Goal: Task Accomplishment & Management: Complete application form

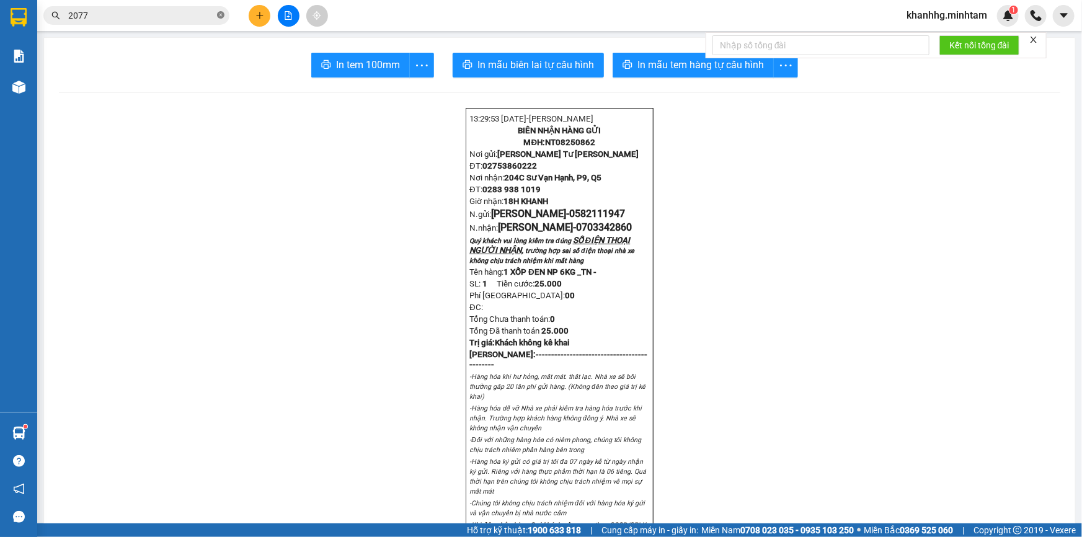
click at [222, 19] on span at bounding box center [220, 16] width 7 height 12
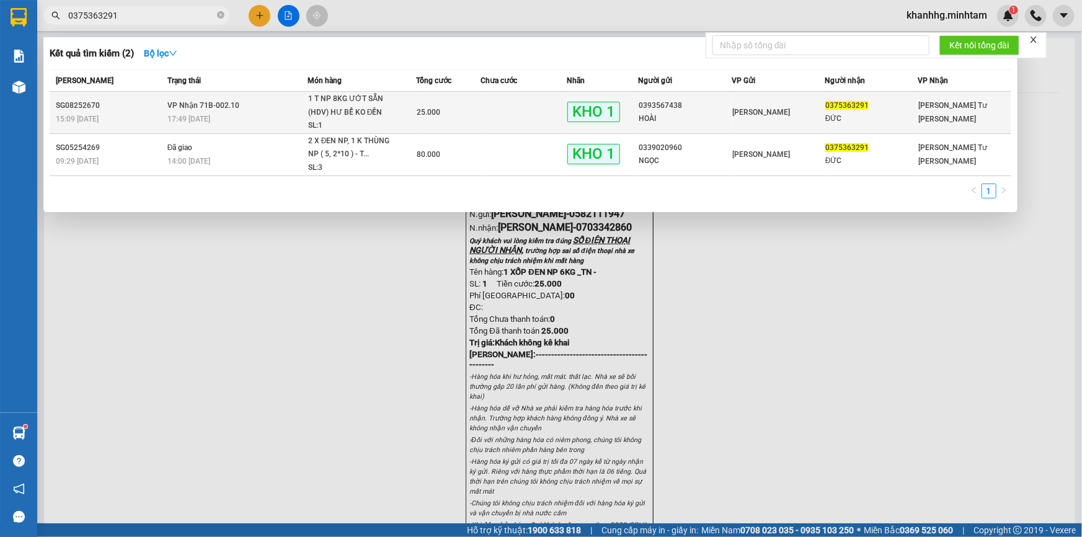
type input "0375363291"
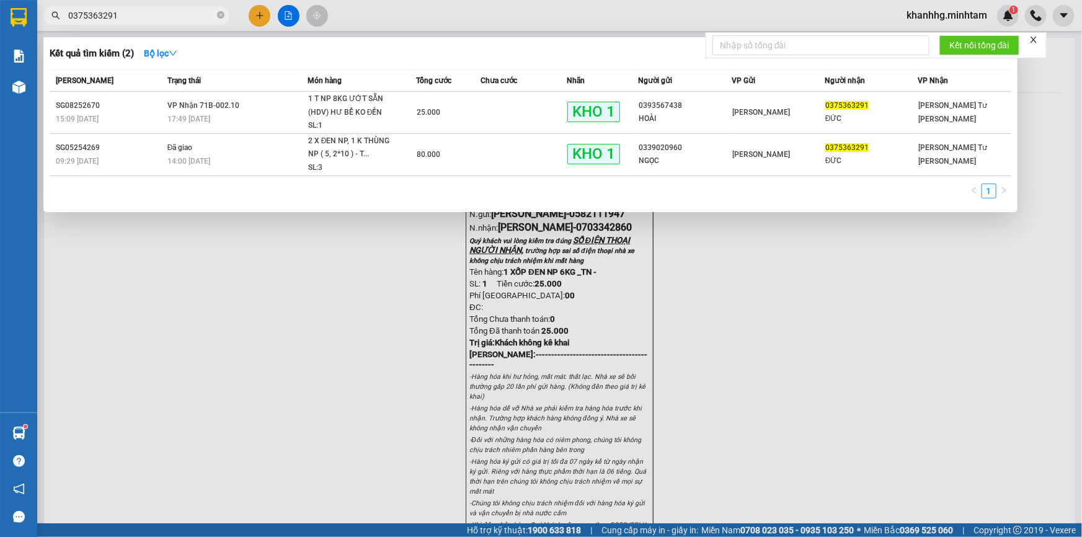
click at [811, 110] on div "[PERSON_NAME]" at bounding box center [778, 112] width 92 height 14
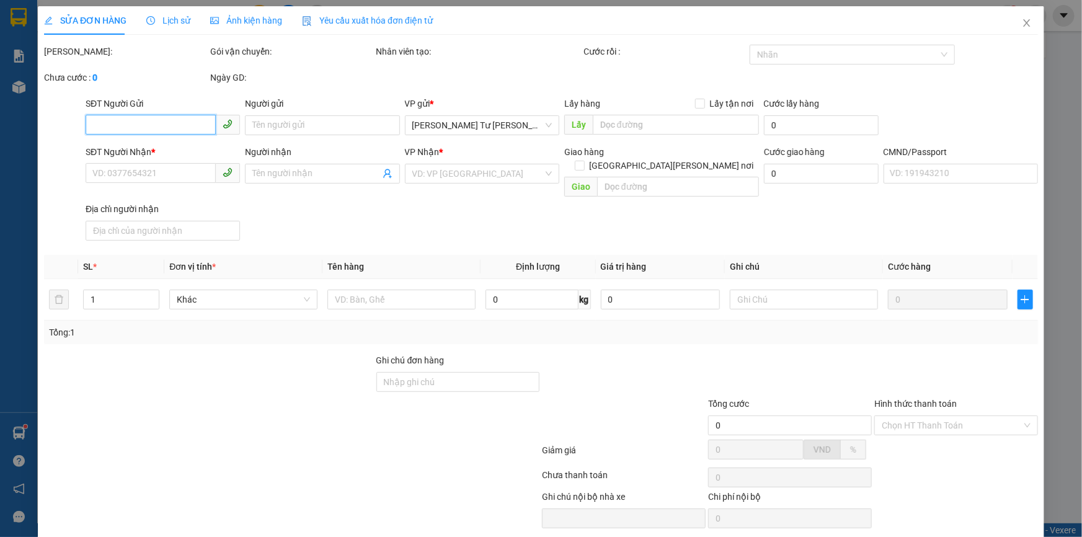
type input "0393567438"
type input "HOÀI"
type input "0375363291"
type input "ĐỨC"
type input "BM"
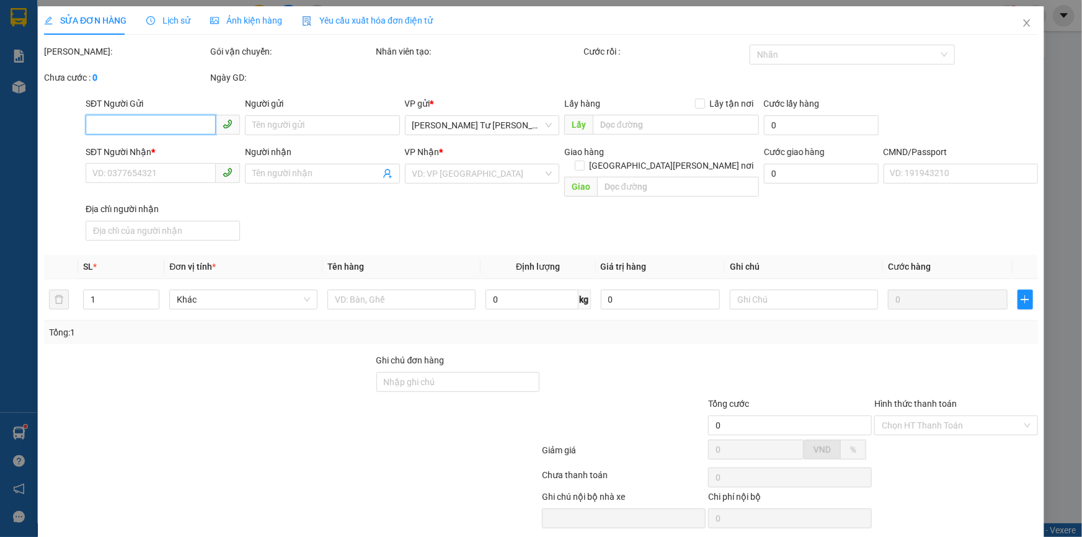
type input "25.000"
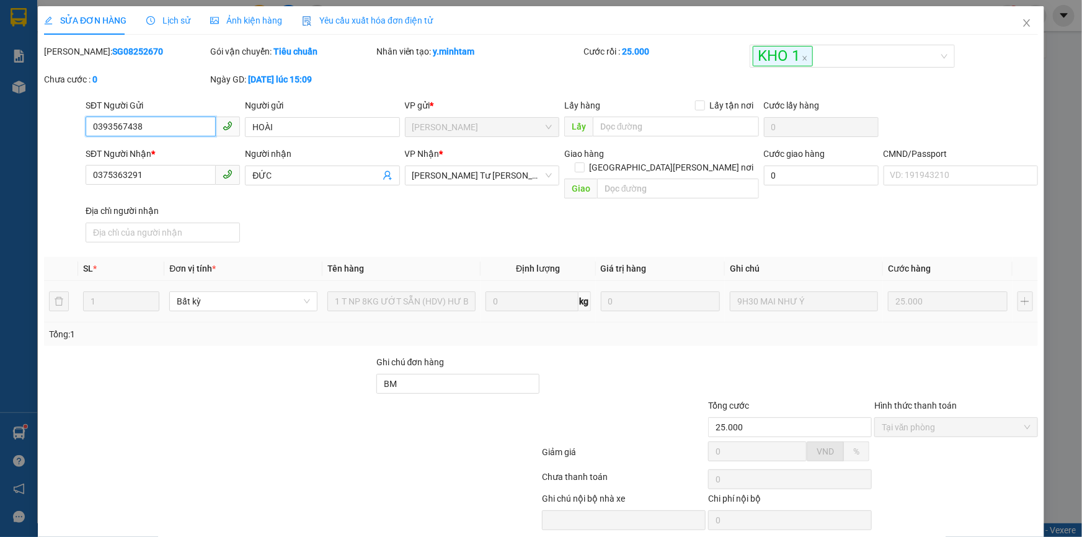
scroll to position [34, 0]
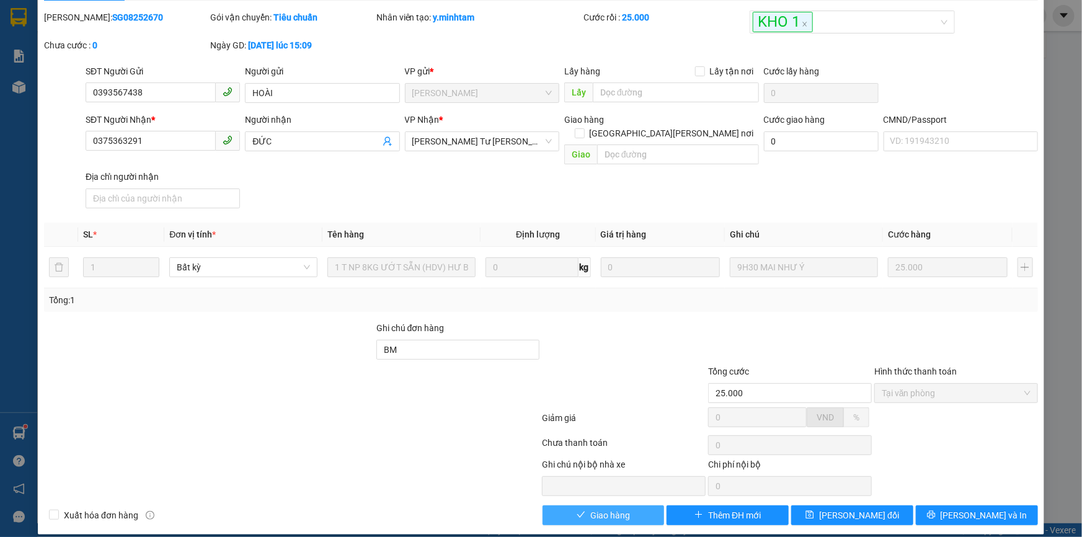
click at [606, 508] on span "Giao hàng" at bounding box center [610, 515] width 40 height 14
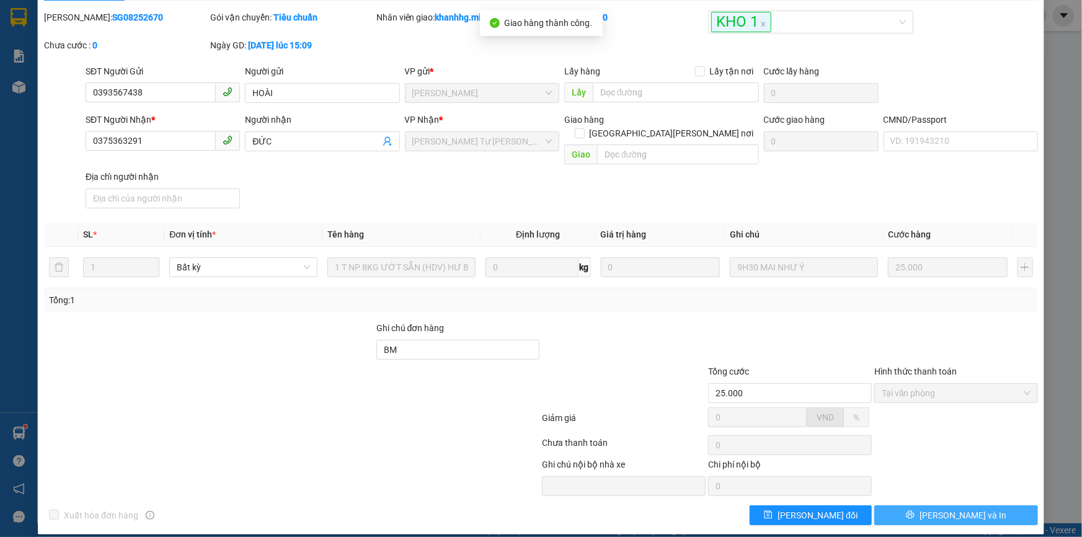
click at [945, 508] on span "[PERSON_NAME] và In" at bounding box center [962, 515] width 87 height 14
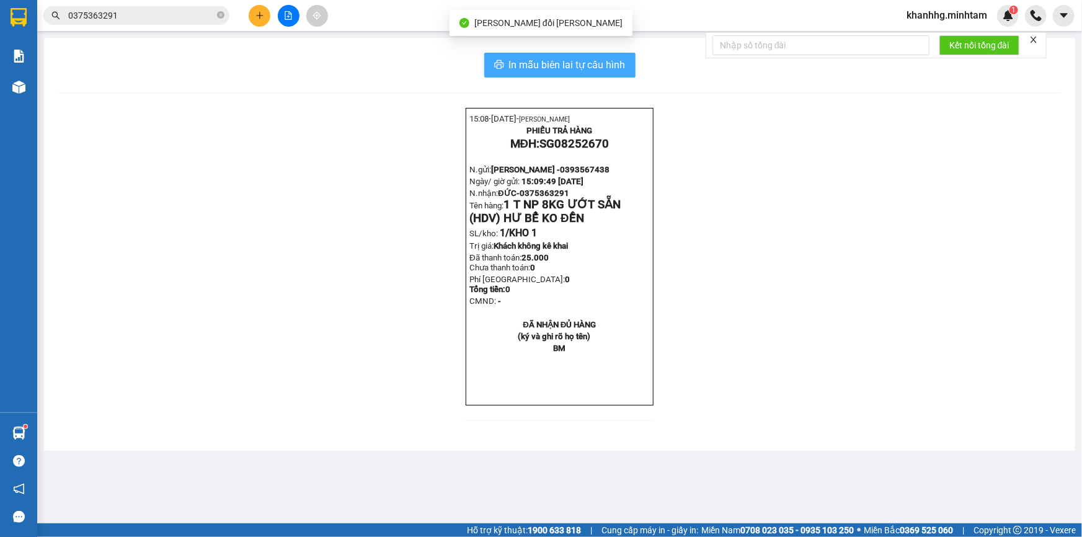
click at [571, 61] on span "In mẫu biên lai tự cấu hình" at bounding box center [567, 64] width 117 height 15
